Goal: Task Accomplishment & Management: Manage account settings

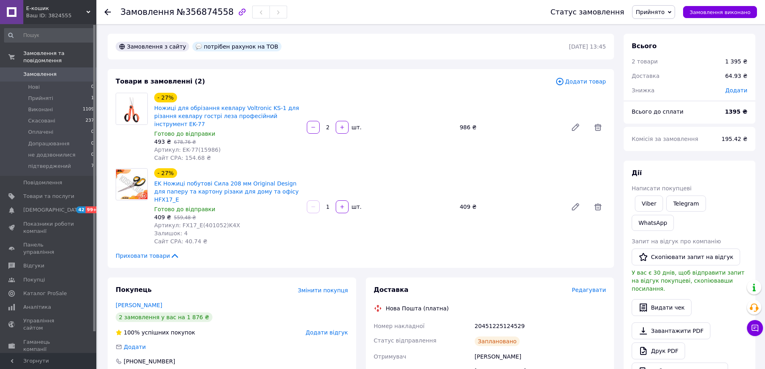
scroll to position [80, 0]
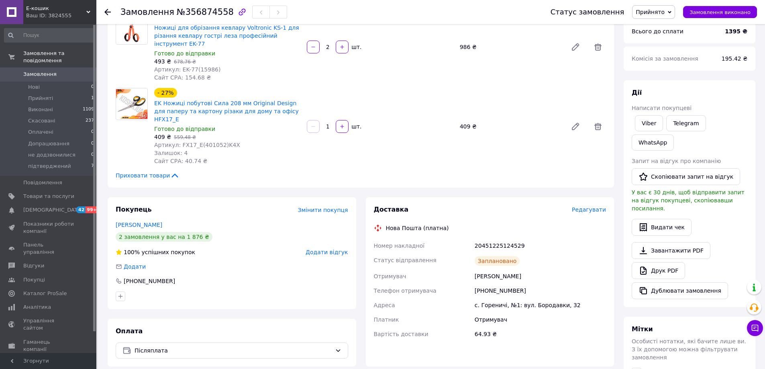
click at [107, 8] on div at bounding box center [107, 12] width 6 height 8
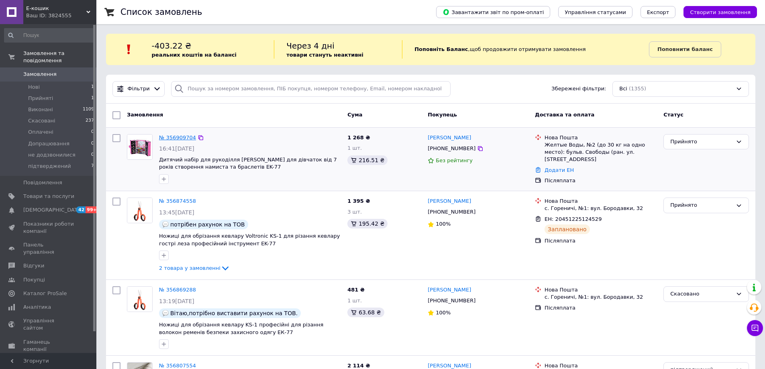
click at [169, 135] on link "№ 356909704" at bounding box center [177, 137] width 37 height 6
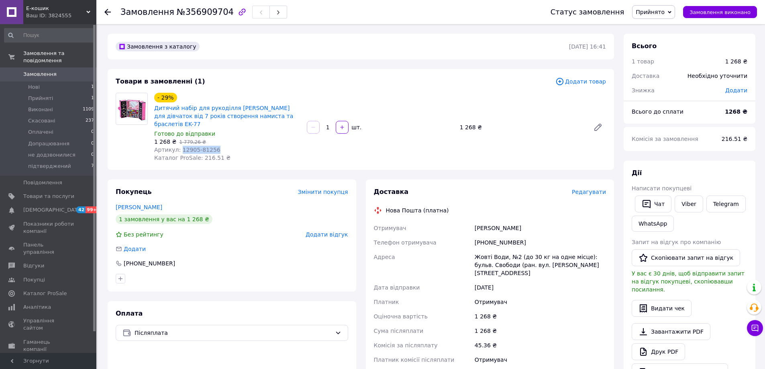
drag, startPoint x: 179, startPoint y: 141, endPoint x: 216, endPoint y: 144, distance: 37.8
click at [216, 146] on div "Артикул: 12905-81256" at bounding box center [227, 150] width 146 height 8
copy span "12905-81256"
click at [431, 179] on div "Доставка Редагувати Нова Пошта (платна) Отримувач [PERSON_NAME] Телефон отримув…" at bounding box center [490, 315] width 248 height 273
click at [486, 235] on div "[PHONE_NUMBER]" at bounding box center [540, 242] width 134 height 14
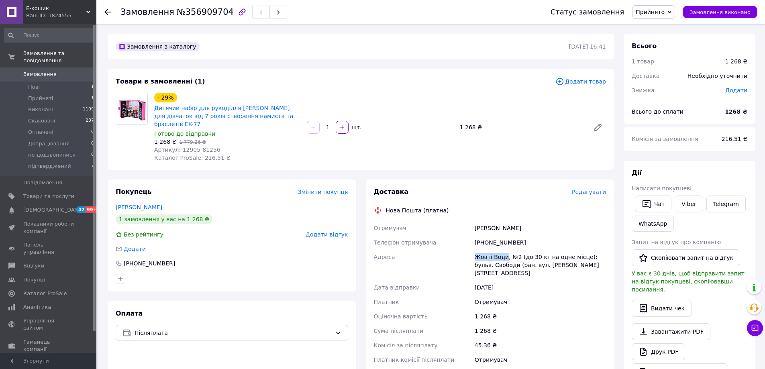
drag, startPoint x: 474, startPoint y: 247, endPoint x: 502, endPoint y: 251, distance: 29.2
click at [502, 251] on div "Жовті Води, №2 (до 30 кг на одне місце): бульв. Свободи (ран. вул. [PERSON_NAME…" at bounding box center [540, 265] width 134 height 31
copy div "Жовті Води"
click at [490, 235] on div "[PHONE_NUMBER]" at bounding box center [540, 242] width 134 height 14
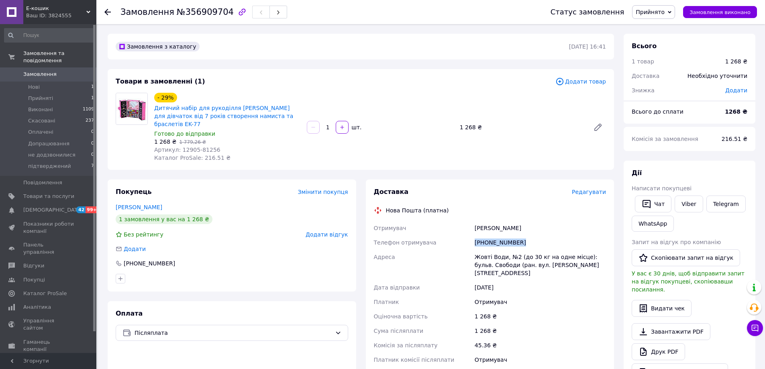
click at [490, 235] on div "[PHONE_NUMBER]" at bounding box center [540, 242] width 134 height 14
copy div "[PHONE_NUMBER]"
click at [141, 165] on div "Замовлення з каталогу [DATE] 16:41 Товари в замовленні (1) Додати товар - 29% Д…" at bounding box center [361, 308] width 516 height 549
click at [179, 191] on div "Покупець Змінити покупця [PERSON_NAME] 1 замовлення у вас на 1 268 ₴ Без рейтин…" at bounding box center [232, 235] width 248 height 112
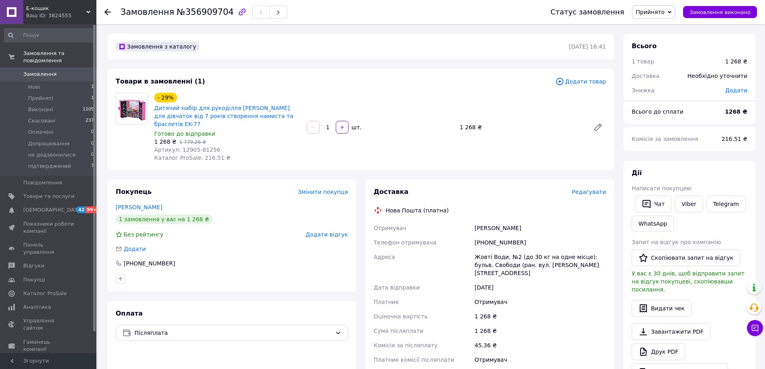
scroll to position [40, 0]
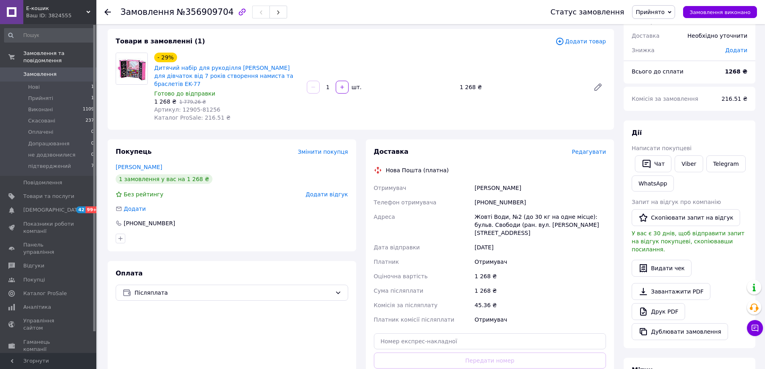
click at [662, 16] on span "Прийнято" at bounding box center [653, 12] width 43 height 14
click at [655, 85] on li "підтверджений" at bounding box center [659, 88] width 55 height 12
drag, startPoint x: 487, startPoint y: 194, endPoint x: 529, endPoint y: 195, distance: 42.1
click at [529, 195] on div "[PHONE_NUMBER]" at bounding box center [540, 202] width 134 height 14
click at [505, 195] on div "[PHONE_NUMBER]" at bounding box center [540, 202] width 134 height 14
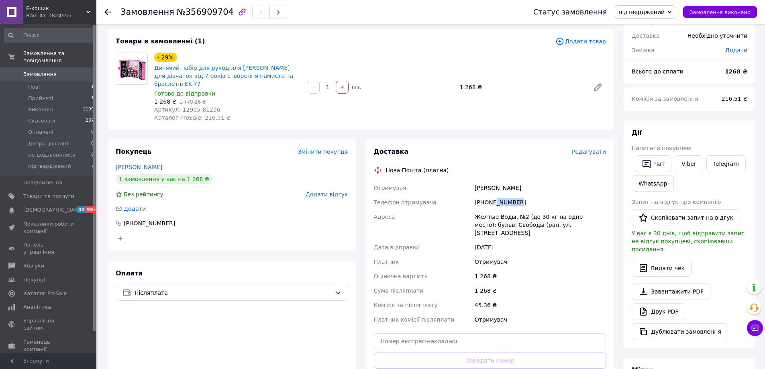
drag, startPoint x: 494, startPoint y: 195, endPoint x: 517, endPoint y: 195, distance: 22.5
click at [517, 195] on div "[PHONE_NUMBER]" at bounding box center [540, 202] width 134 height 14
copy div "3235934"
click at [483, 181] on div "[PERSON_NAME]" at bounding box center [540, 188] width 134 height 14
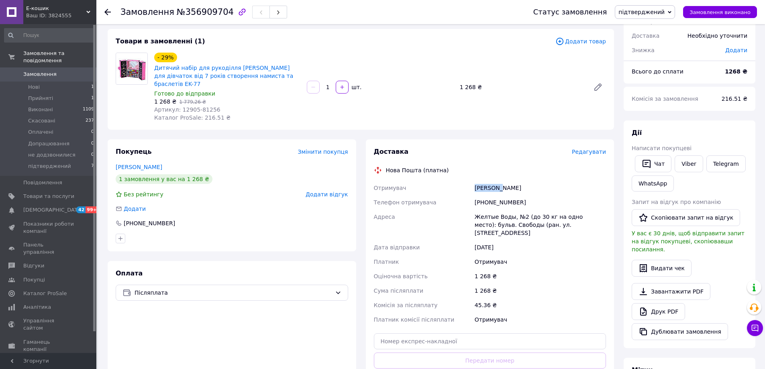
click at [483, 181] on div "[PERSON_NAME]" at bounding box center [540, 188] width 134 height 14
copy div "[PERSON_NAME]"
click at [504, 181] on div "[PERSON_NAME]" at bounding box center [540, 188] width 134 height 14
copy div "[PERSON_NAME]"
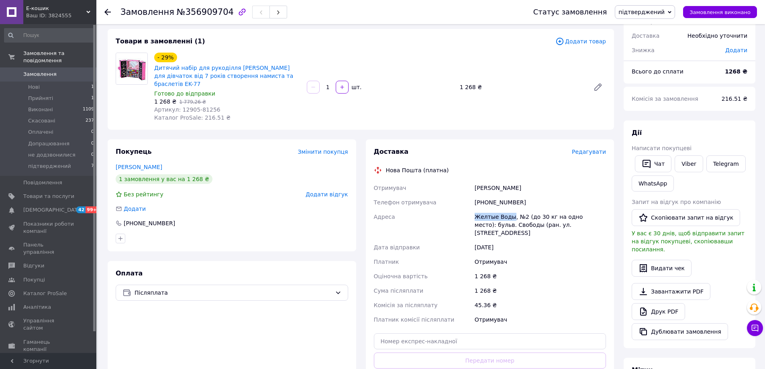
drag, startPoint x: 474, startPoint y: 208, endPoint x: 508, endPoint y: 211, distance: 34.6
click at [508, 211] on div "Желтые Воды, №2 (до 30 кг на одно место): бульв. Свободы (ран. ул. [STREET_ADDR…" at bounding box center [540, 225] width 134 height 31
copy div "Желтые Воды"
click at [483, 181] on div "[PERSON_NAME]" at bounding box center [540, 188] width 134 height 14
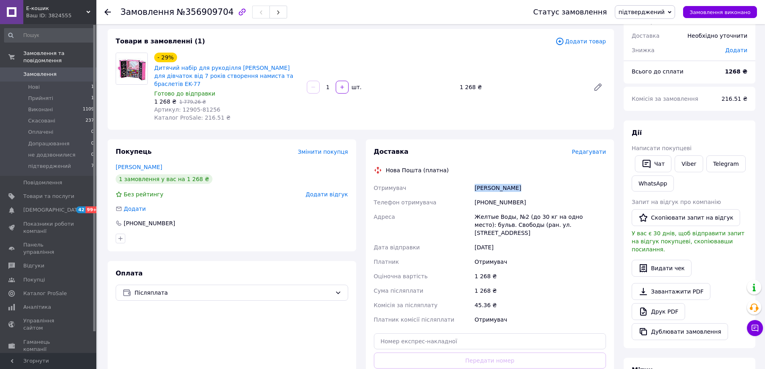
click at [483, 181] on div "[PERSON_NAME]" at bounding box center [540, 188] width 134 height 14
copy div "[PERSON_NAME]"
drag, startPoint x: 485, startPoint y: 195, endPoint x: 525, endPoint y: 195, distance: 39.7
click at [525, 195] on div "[PHONE_NUMBER]" at bounding box center [540, 202] width 134 height 14
copy div "0663235934"
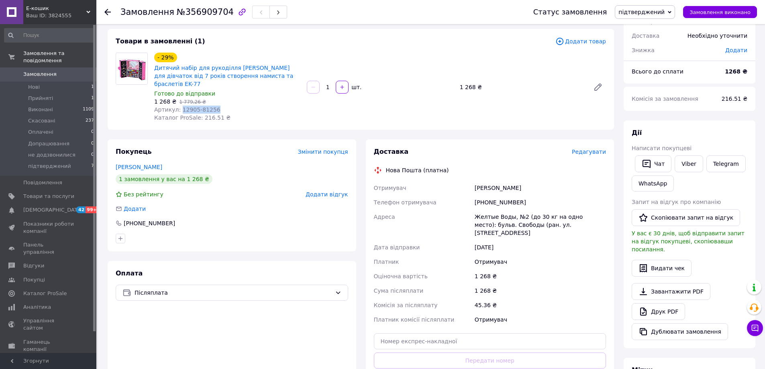
drag, startPoint x: 179, startPoint y: 100, endPoint x: 224, endPoint y: 99, distance: 45.8
click at [224, 106] on div "Артикул: 12905-81256" at bounding box center [227, 110] width 146 height 8
copy span "12905-81256"
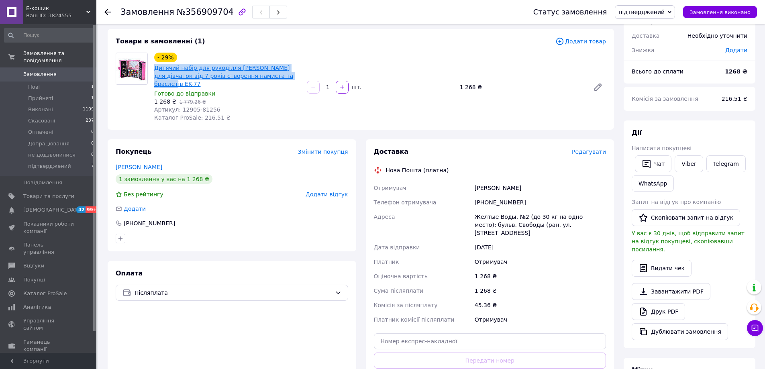
drag, startPoint x: 287, startPoint y: 73, endPoint x: 155, endPoint y: 65, distance: 132.7
click at [155, 65] on span "Дитячий набір для рукоділля [PERSON_NAME] для дівчаток від 7 років створення на…" at bounding box center [227, 76] width 146 height 24
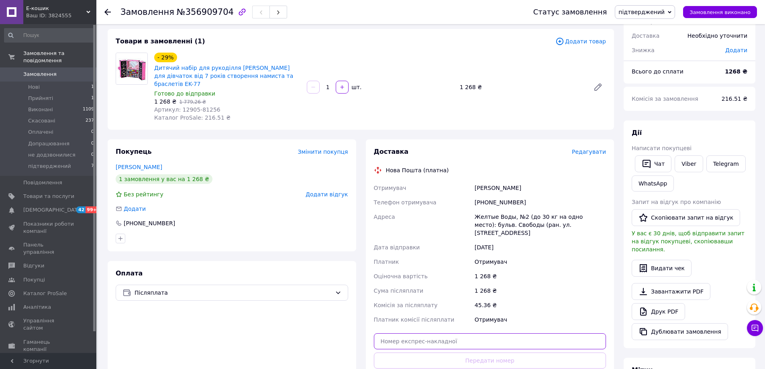
click at [476, 333] on input "text" at bounding box center [490, 341] width 232 height 16
paste input "20400471942692"
type input "20400471942692"
click at [472, 352] on button "Передати номер" at bounding box center [490, 360] width 232 height 16
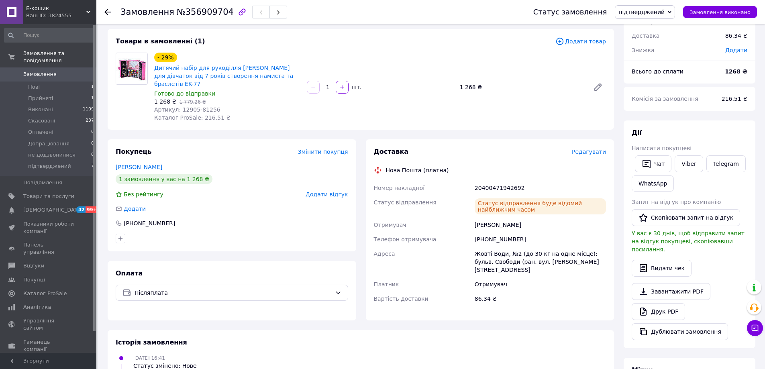
click at [107, 13] on icon at bounding box center [107, 12] width 6 height 6
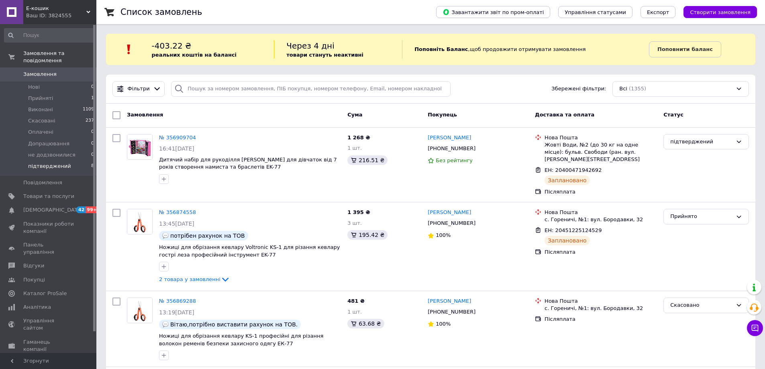
click at [69, 161] on li "підтверджений 8" at bounding box center [49, 168] width 99 height 15
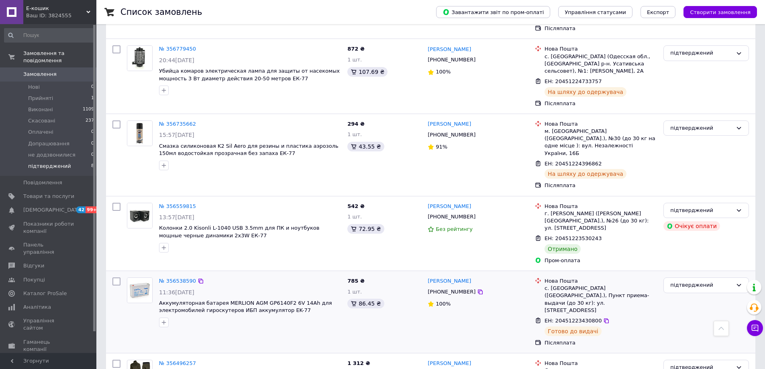
scroll to position [227, 0]
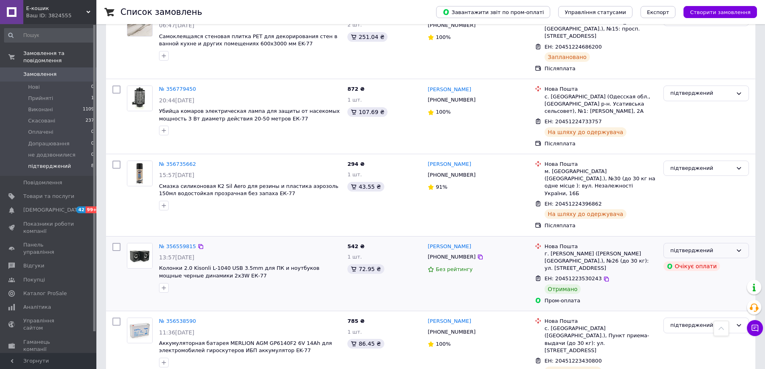
click at [735, 247] on icon at bounding box center [738, 250] width 6 height 6
click at [717, 275] on li "Виконано" at bounding box center [705, 282] width 85 height 15
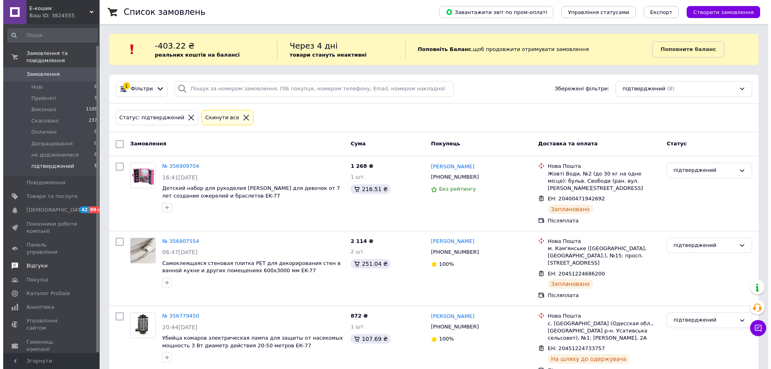
scroll to position [22, 0]
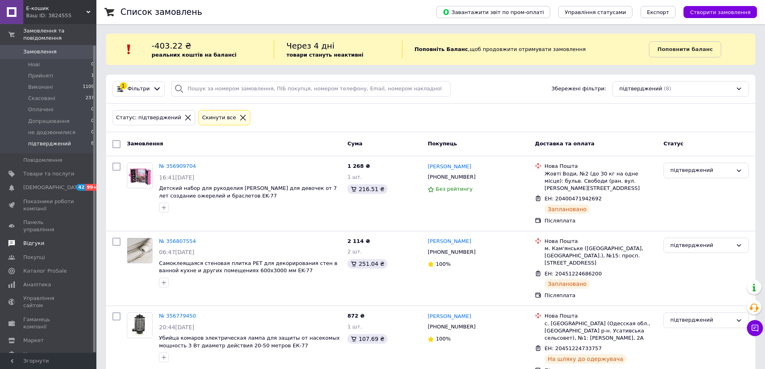
click at [53, 240] on span "Відгуки" at bounding box center [48, 243] width 51 height 7
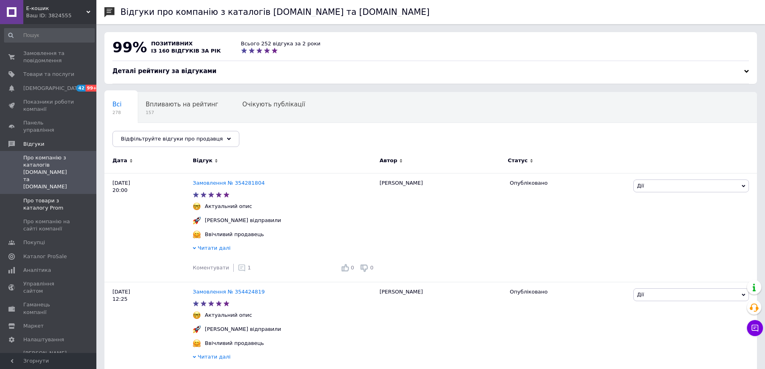
click at [67, 197] on span "Про товари з каталогу Prom" at bounding box center [48, 204] width 51 height 14
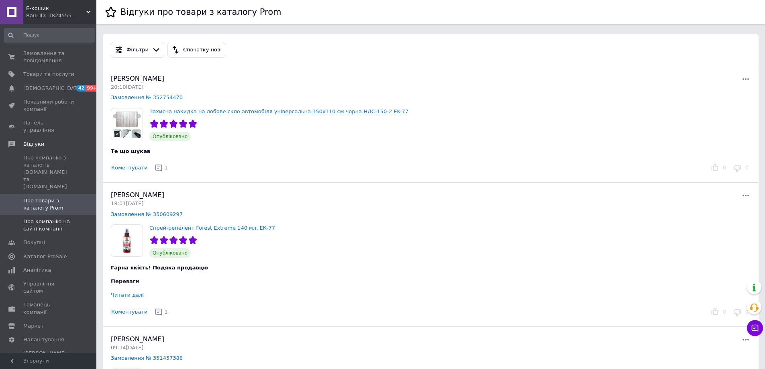
click at [67, 218] on span "Про компанію на сайті компанії" at bounding box center [48, 225] width 51 height 14
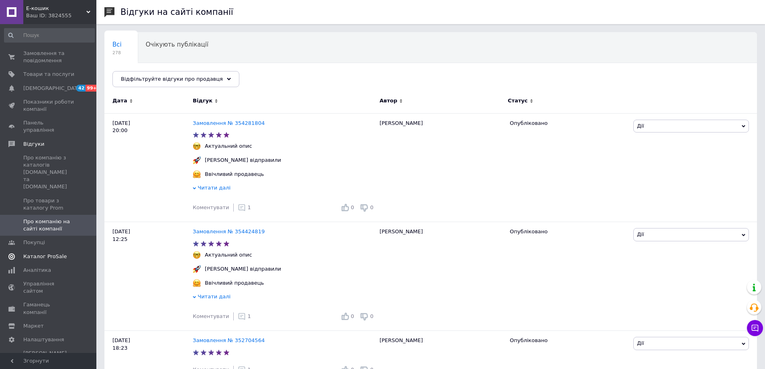
click at [67, 253] on span "Каталог ProSale" at bounding box center [48, 256] width 51 height 7
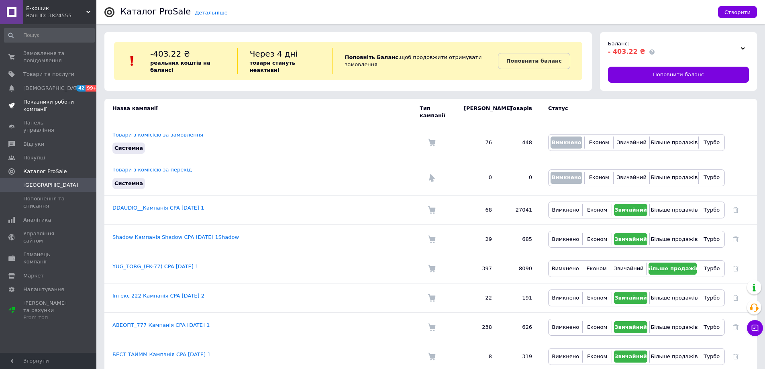
click at [65, 107] on span "Показники роботи компанії" at bounding box center [48, 105] width 51 height 14
